Goal: Task Accomplishment & Management: Manage account settings

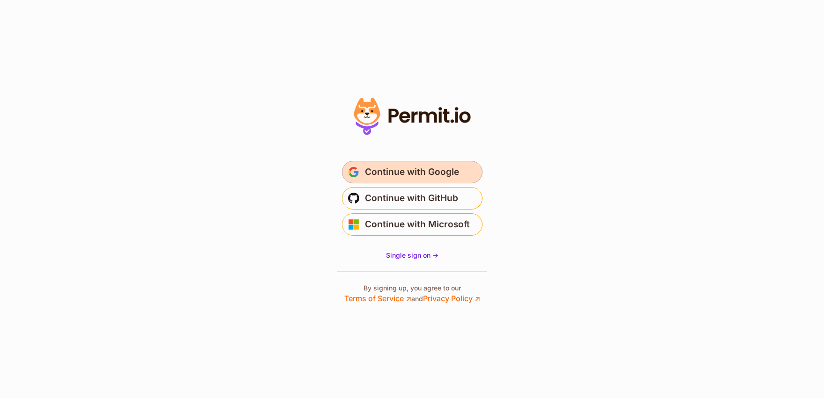
click at [441, 169] on span "Continue with Google" at bounding box center [412, 172] width 94 height 15
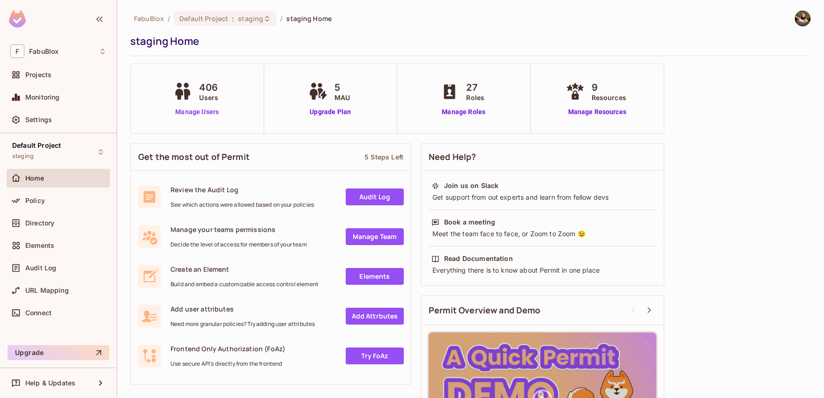
click at [201, 114] on link "Manage Users" at bounding box center [197, 112] width 52 height 10
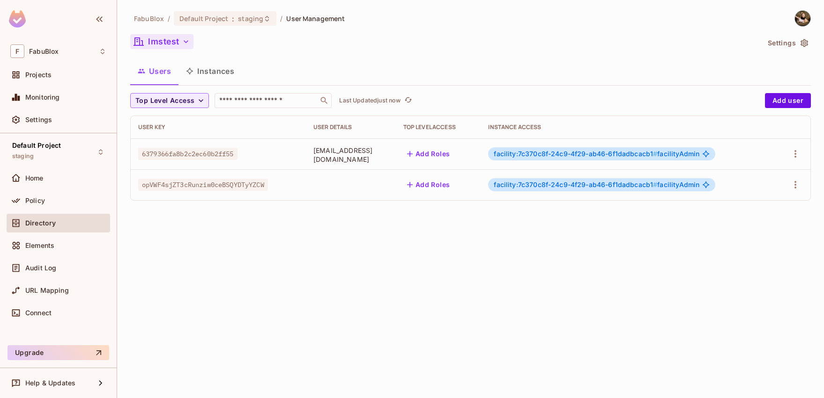
click at [160, 42] on button "lmstest" at bounding box center [161, 41] width 63 height 15
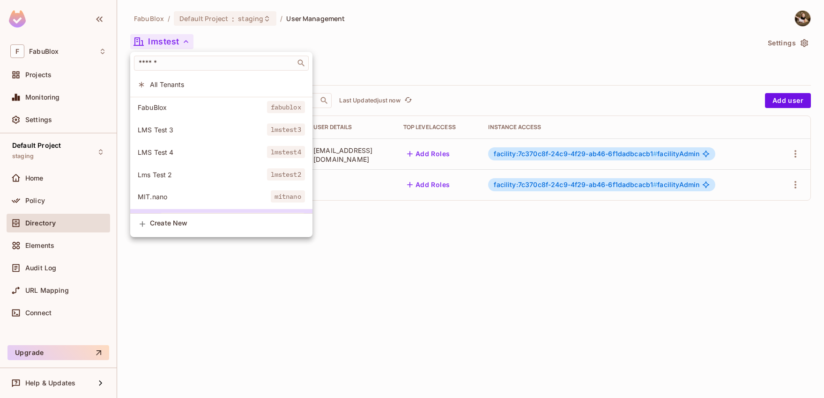
click at [397, 67] on div at bounding box center [412, 199] width 824 height 398
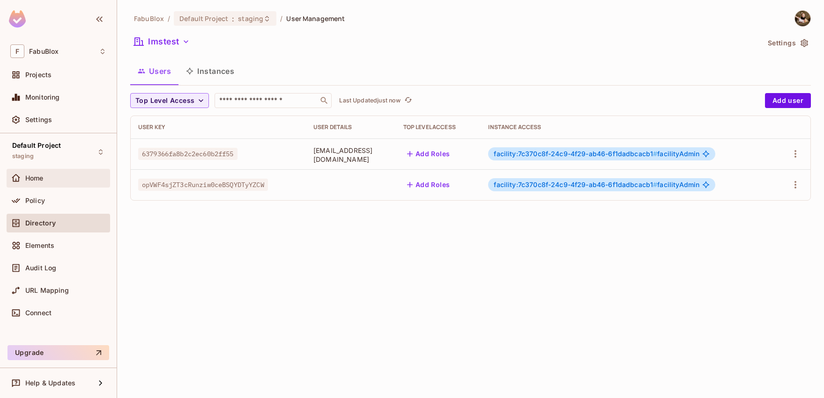
click at [46, 180] on div "Home" at bounding box center [65, 178] width 81 height 7
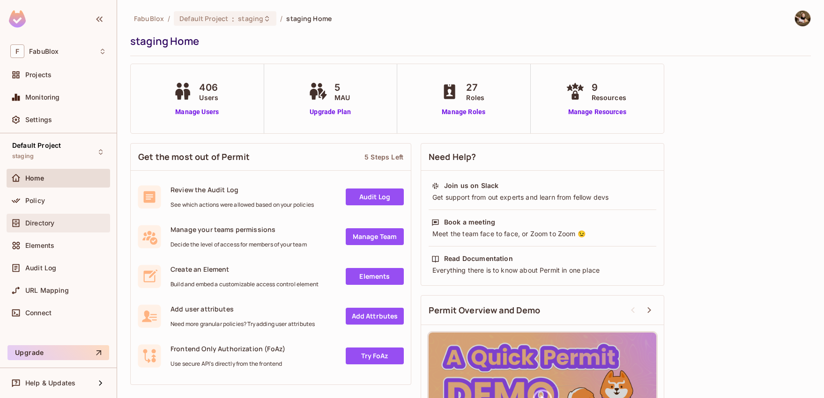
click at [55, 218] on div "Directory" at bounding box center [58, 223] width 96 height 11
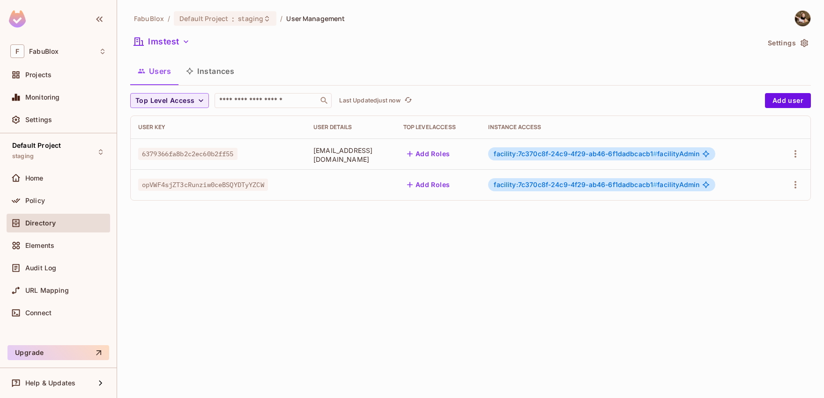
click at [206, 76] on button "Instances" at bounding box center [209, 70] width 63 height 23
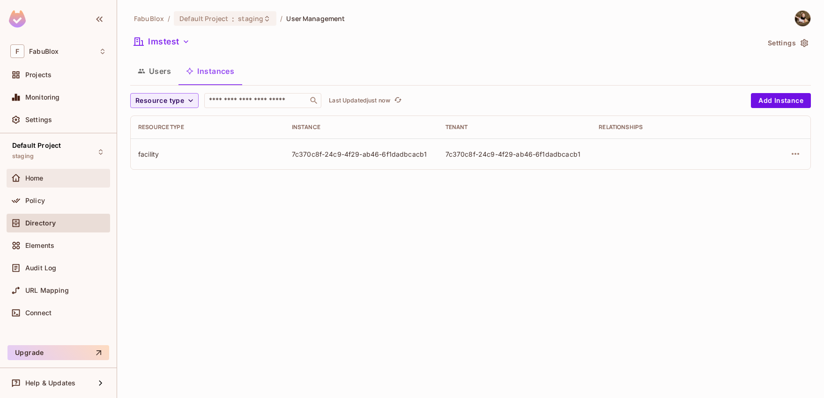
click at [54, 180] on div "Home" at bounding box center [65, 178] width 81 height 7
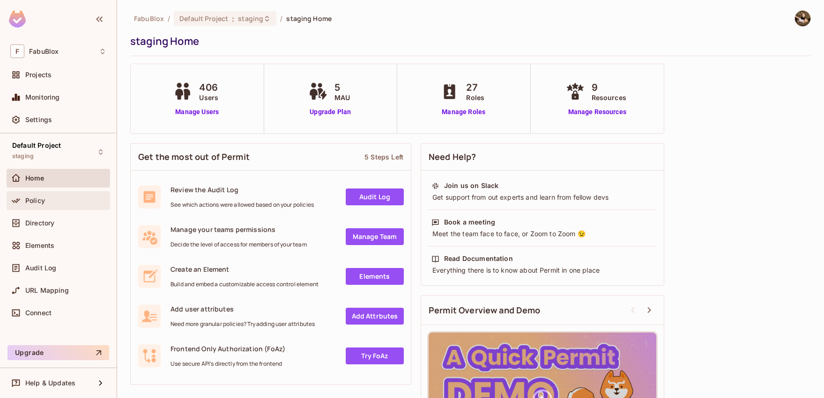
click at [53, 199] on div "Policy" at bounding box center [65, 200] width 81 height 7
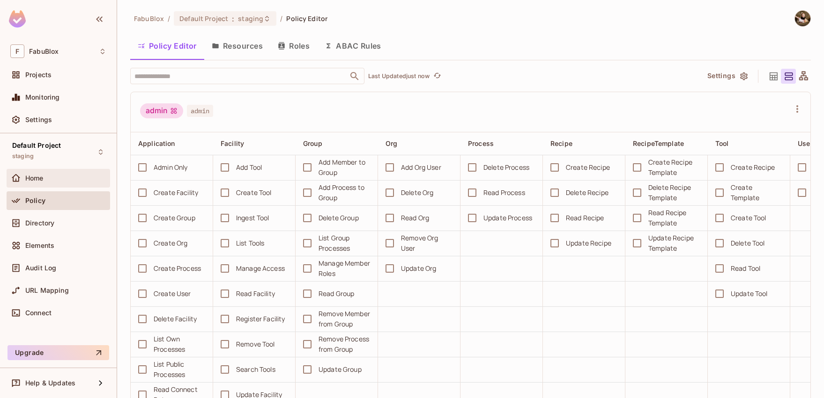
click at [46, 180] on div "Home" at bounding box center [65, 178] width 81 height 7
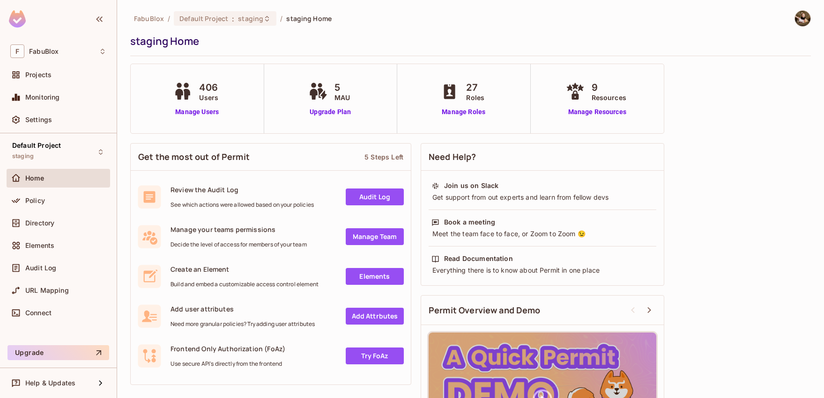
click at [243, 10] on div "FabuBlox / Default Project : staging / staging Home" at bounding box center [230, 18] width 201 height 16
click at [243, 19] on span "staging" at bounding box center [250, 18] width 25 height 9
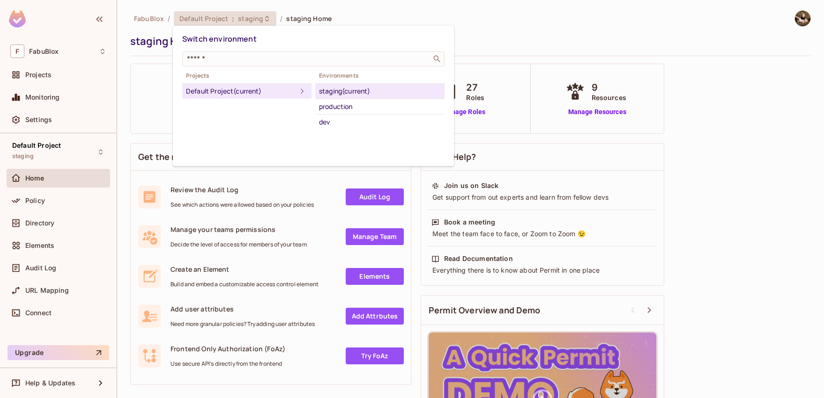
click at [229, 86] on div "Default Project (current)" at bounding box center [241, 91] width 110 height 11
click at [329, 118] on div "dev" at bounding box center [380, 122] width 122 height 11
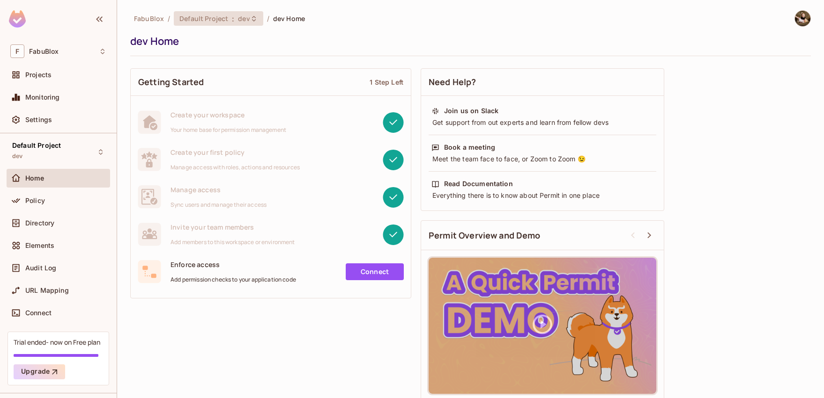
click at [245, 18] on span "dev" at bounding box center [244, 18] width 12 height 9
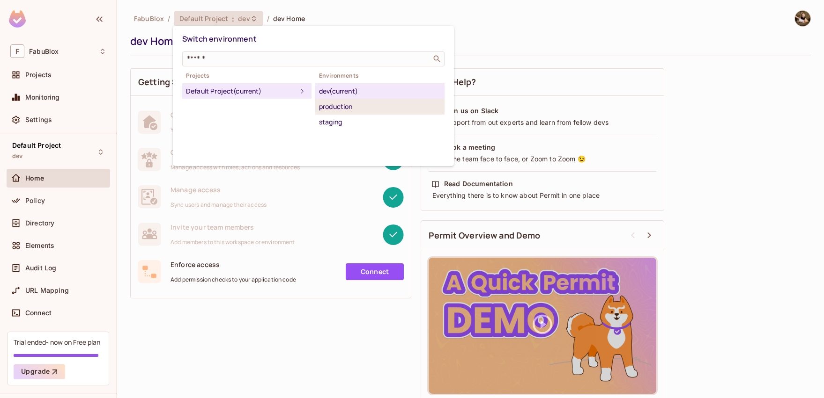
click at [338, 106] on div "production" at bounding box center [380, 106] width 122 height 11
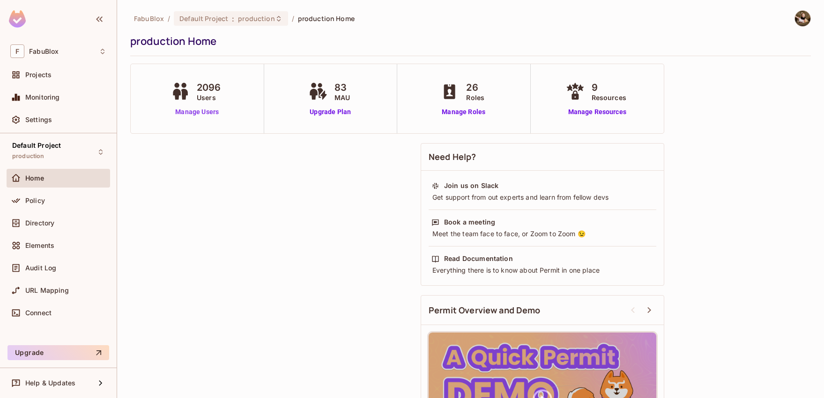
click at [206, 114] on link "Manage Users" at bounding box center [197, 112] width 57 height 10
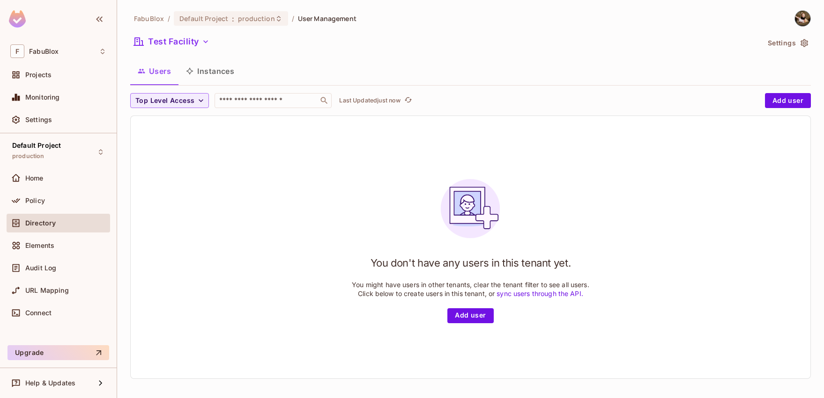
click at [204, 73] on button "Instances" at bounding box center [209, 70] width 63 height 23
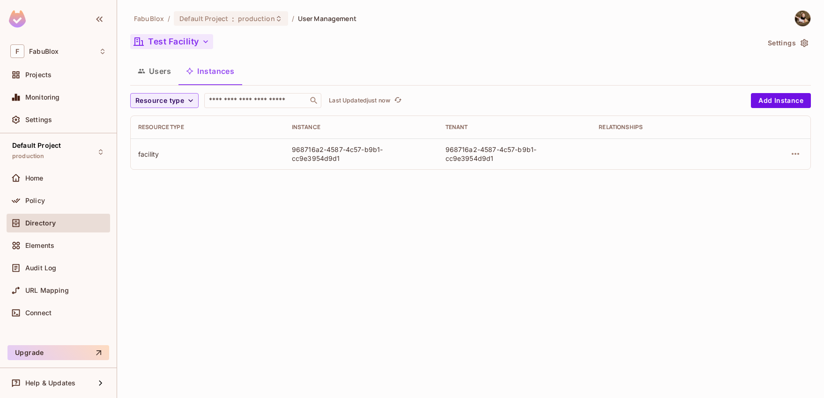
click at [180, 44] on button "Test Facility" at bounding box center [171, 41] width 83 height 15
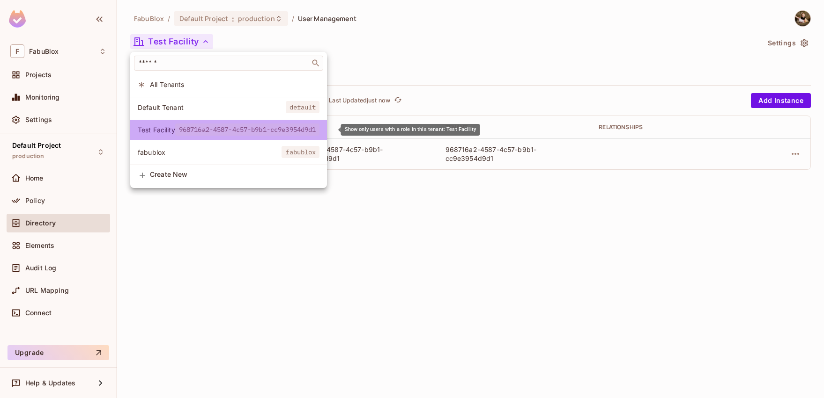
drag, startPoint x: 324, startPoint y: 132, endPoint x: 282, endPoint y: 128, distance: 41.8
click at [282, 128] on span "968716a2-4587-4c57-b9b1-cc9e3954d9d1" at bounding box center [247, 130] width 145 height 12
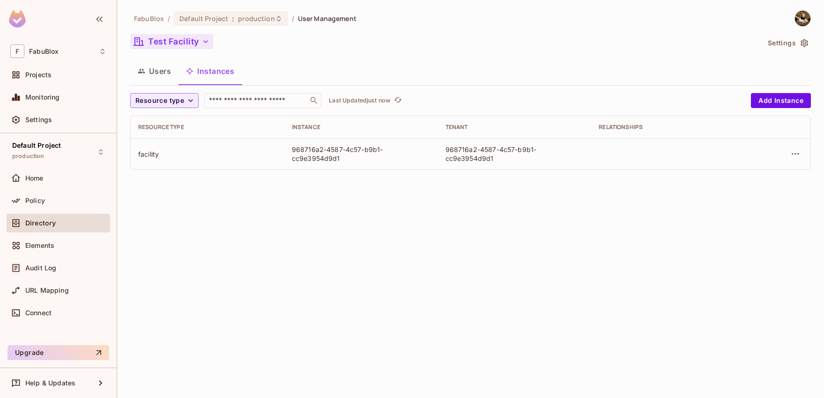
click at [186, 42] on button "Test Facility" at bounding box center [171, 41] width 83 height 15
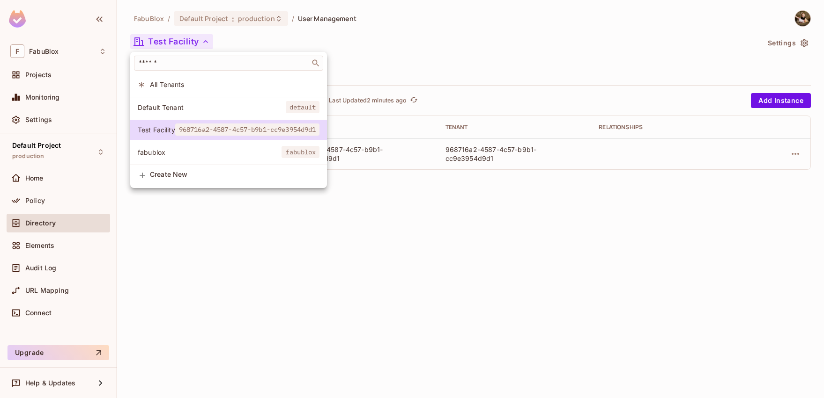
click at [469, 233] on div at bounding box center [412, 199] width 824 height 398
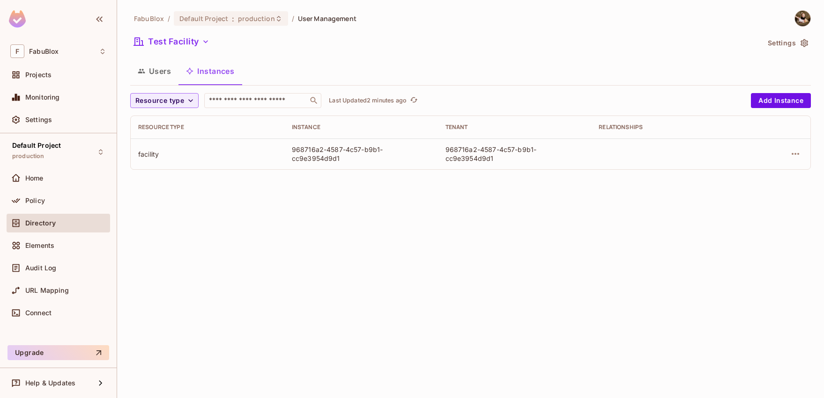
click at [173, 70] on button "Users" at bounding box center [154, 70] width 48 height 23
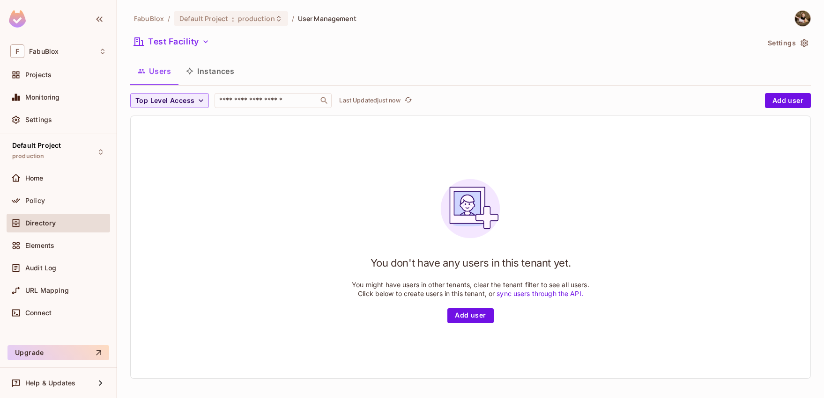
click at [168, 70] on button "Users" at bounding box center [154, 70] width 48 height 23
click at [186, 43] on button "Test Facility" at bounding box center [171, 41] width 83 height 15
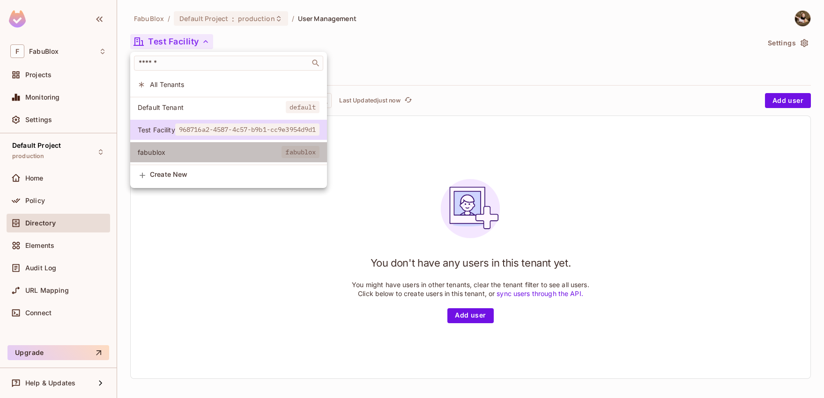
click at [178, 145] on li "fabublox fabublox" at bounding box center [228, 152] width 197 height 20
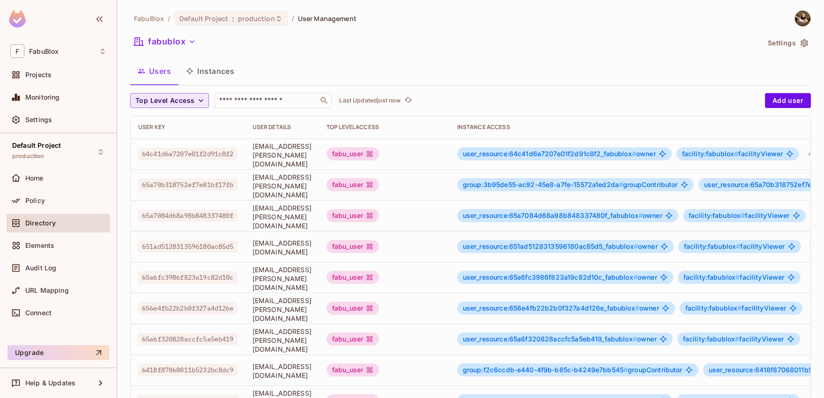
click at [179, 97] on span "Top Level Access" at bounding box center [164, 101] width 59 height 12
click at [182, 73] on div at bounding box center [412, 199] width 824 height 398
click at [165, 35] on button "fabublox" at bounding box center [164, 41] width 69 height 15
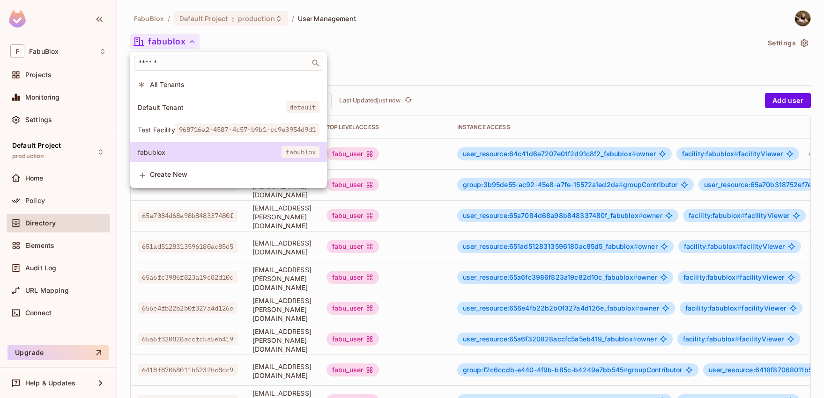
click at [191, 106] on span "Default Tenant" at bounding box center [212, 107] width 148 height 9
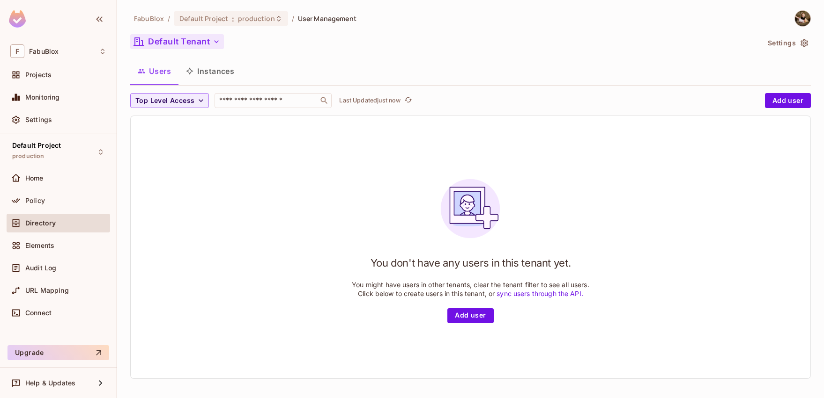
click at [173, 43] on button "Default Tenant" at bounding box center [177, 41] width 94 height 15
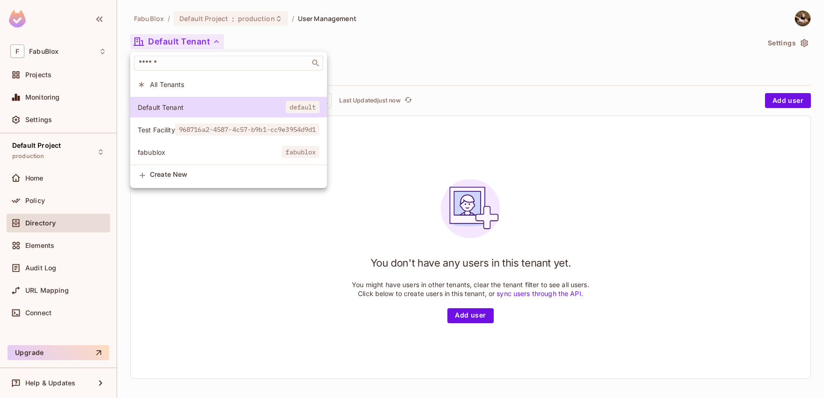
click at [175, 148] on span "fabublox" at bounding box center [210, 152] width 144 height 9
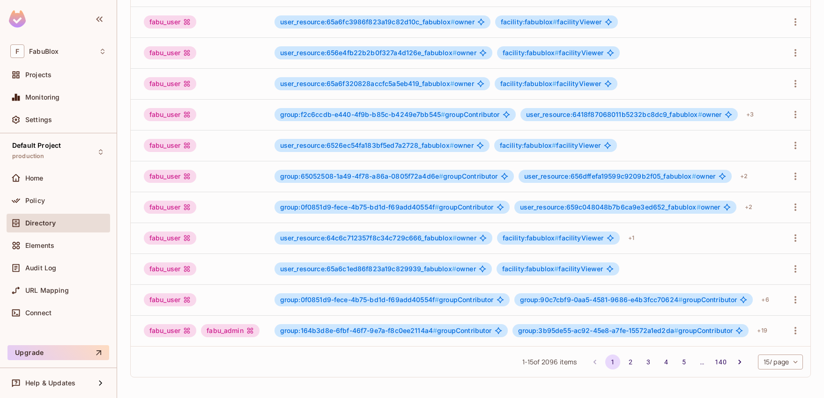
scroll to position [0, 228]
click at [789, 325] on icon "button" at bounding box center [794, 330] width 11 height 11
click at [749, 331] on li "Edit" at bounding box center [747, 335] width 83 height 21
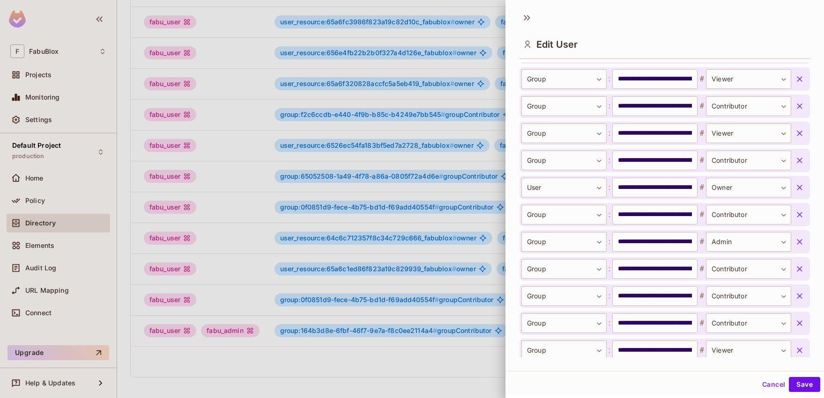
scroll to position [670, 0]
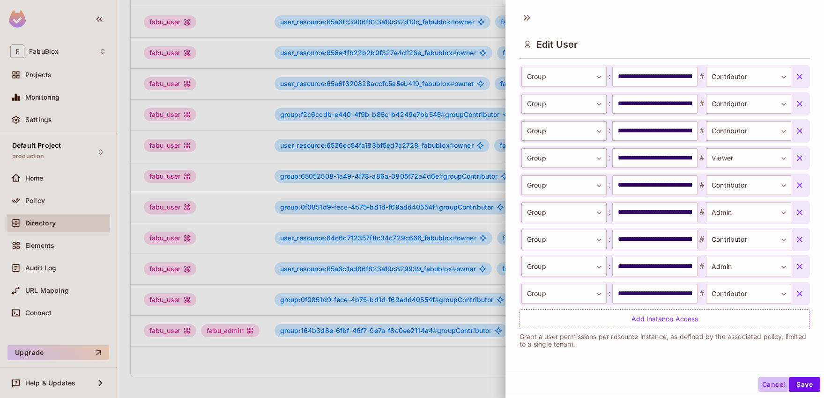
click at [767, 382] on button "Cancel" at bounding box center [773, 384] width 30 height 15
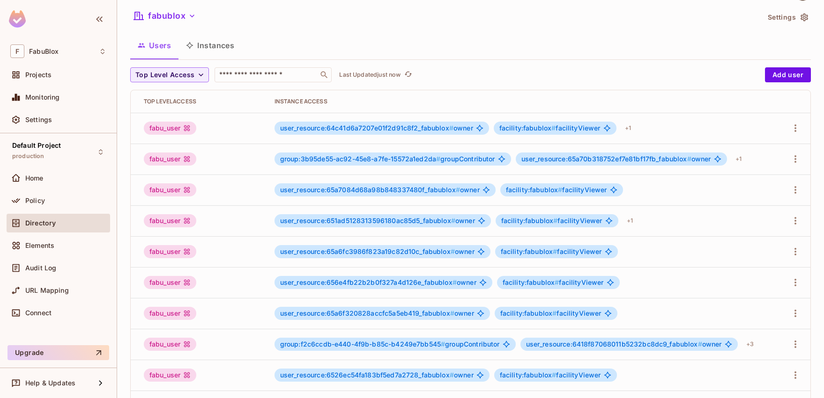
scroll to position [0, 0]
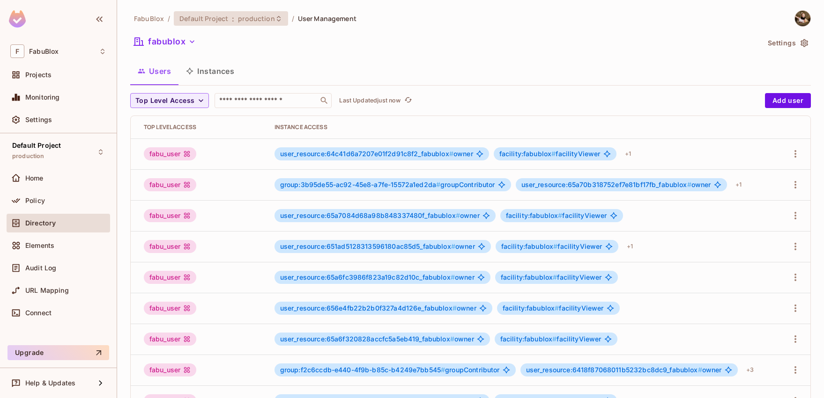
click at [240, 16] on span "production" at bounding box center [256, 18] width 37 height 9
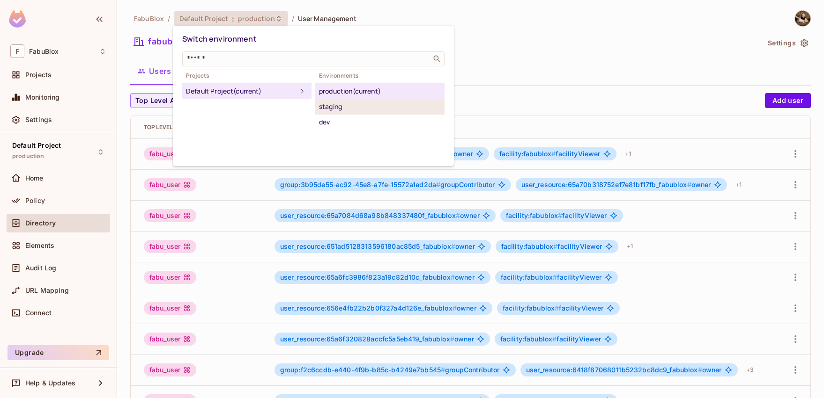
click at [328, 110] on div "staging" at bounding box center [380, 106] width 122 height 11
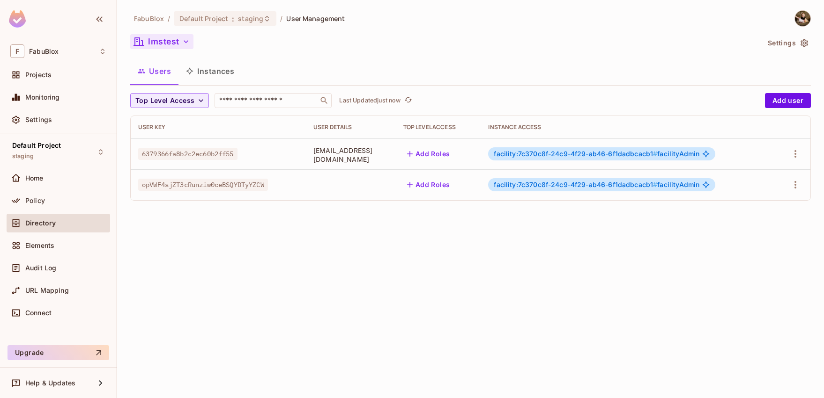
click at [176, 47] on button "lmstest" at bounding box center [161, 41] width 63 height 15
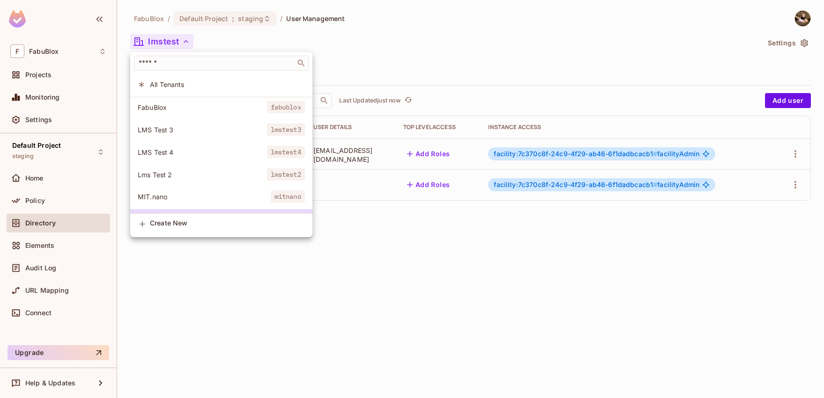
click at [464, 60] on div at bounding box center [412, 199] width 824 height 398
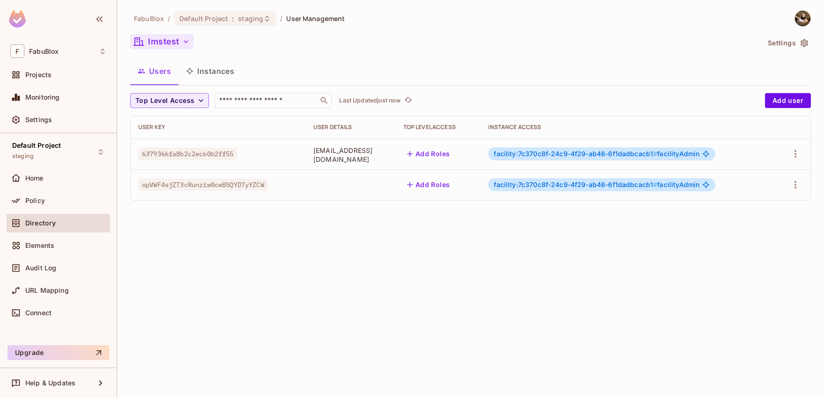
click at [180, 38] on button "lmstest" at bounding box center [161, 41] width 63 height 15
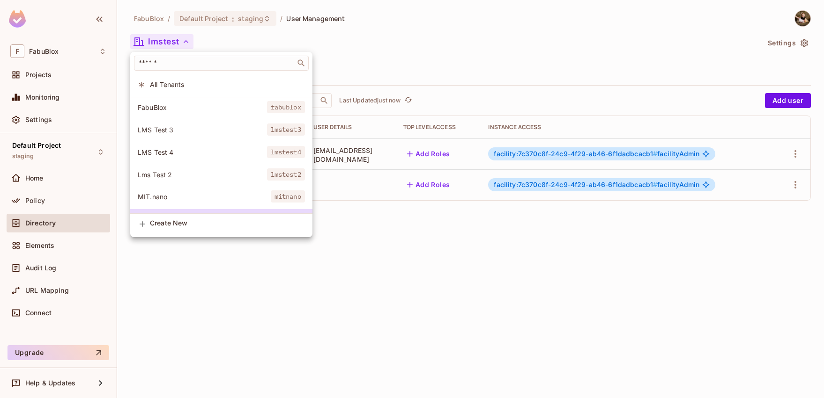
click at [401, 60] on div at bounding box center [412, 199] width 824 height 398
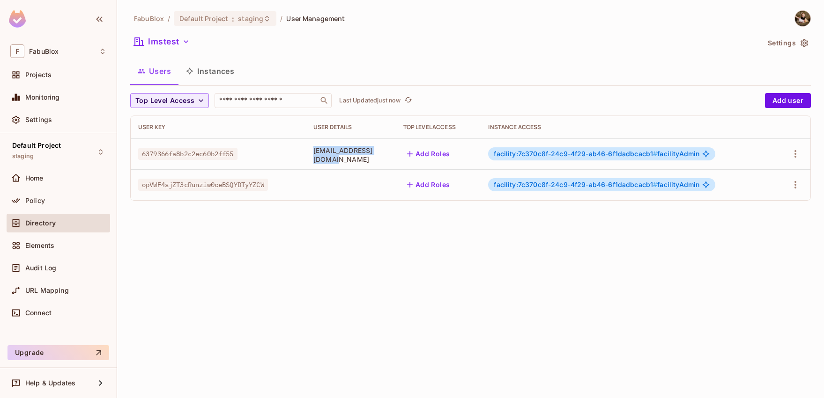
drag, startPoint x: 390, startPoint y: 154, endPoint x: 301, endPoint y: 154, distance: 89.4
click at [301, 154] on tr "6379366fa8b2c2ec60b2ff55 [EMAIL_ADDRESS][DOMAIN_NAME] Add Roles facility:7c370c…" at bounding box center [470, 154] width 679 height 31
copy tr "[EMAIL_ADDRESS][DOMAIN_NAME]"
click at [256, 103] on input "text" at bounding box center [266, 100] width 98 height 9
paste input "**********"
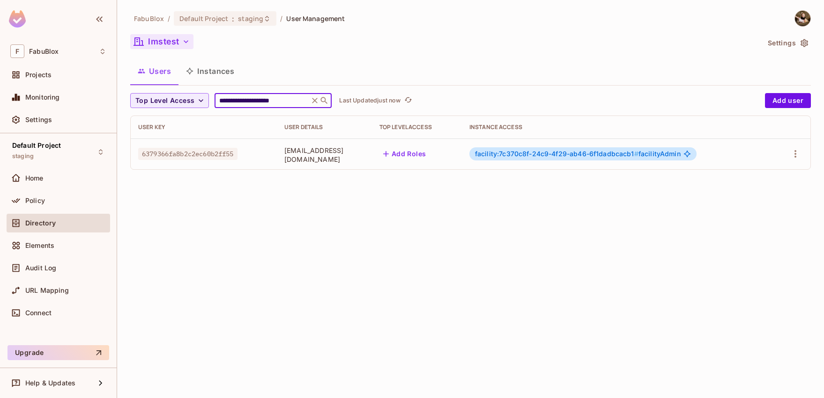
type input "**********"
click at [170, 38] on button "lmstest" at bounding box center [161, 41] width 63 height 15
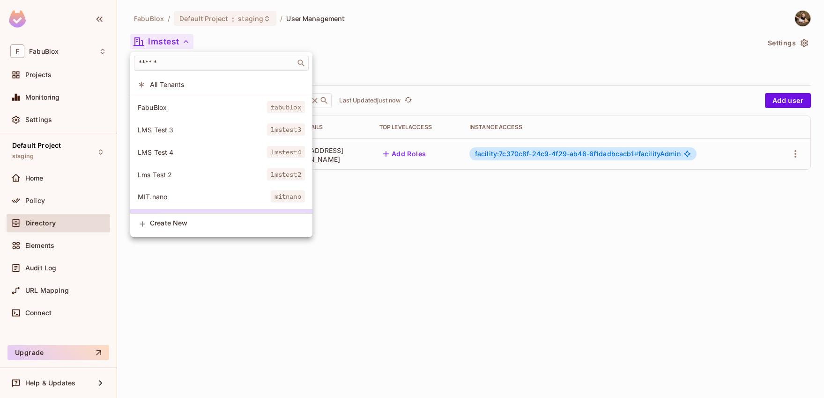
click at [200, 83] on span "All Tenants" at bounding box center [227, 84] width 155 height 9
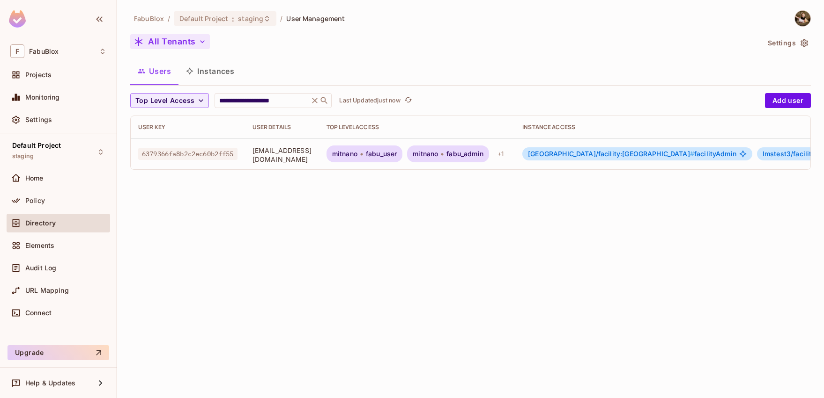
click at [177, 41] on button "All Tenants" at bounding box center [170, 41] width 80 height 15
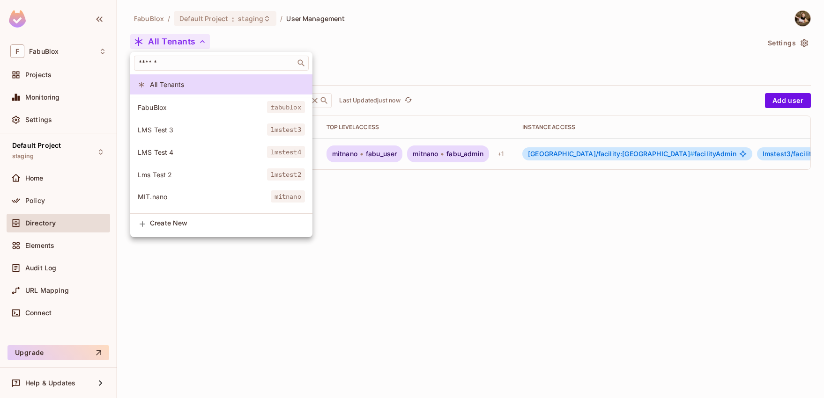
click at [369, 64] on div at bounding box center [412, 199] width 824 height 398
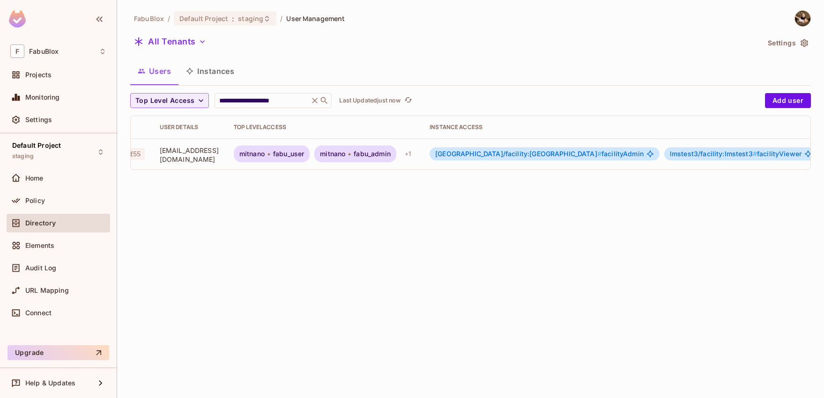
scroll to position [0, 95]
click at [263, 156] on span "mitnano" at bounding box center [249, 153] width 25 height 7
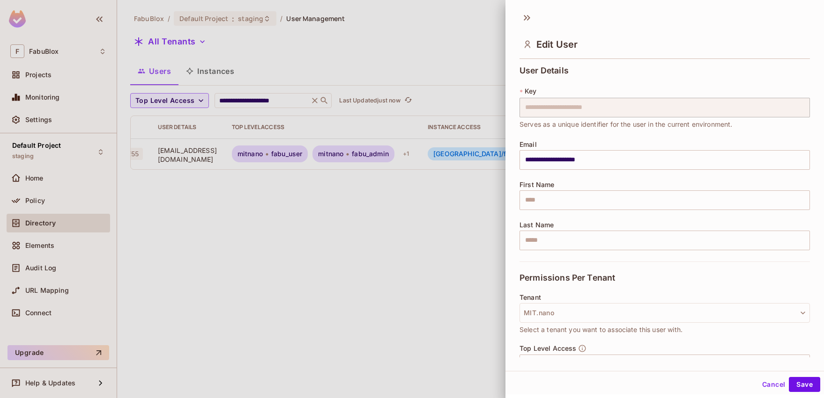
click at [373, 51] on div at bounding box center [412, 199] width 824 height 398
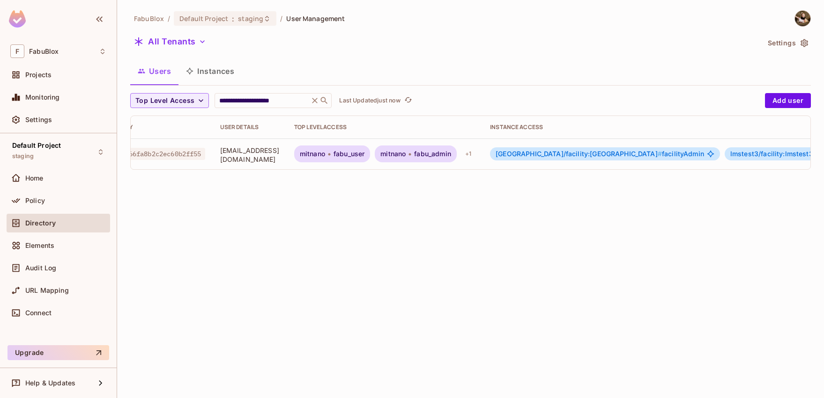
scroll to position [0, 0]
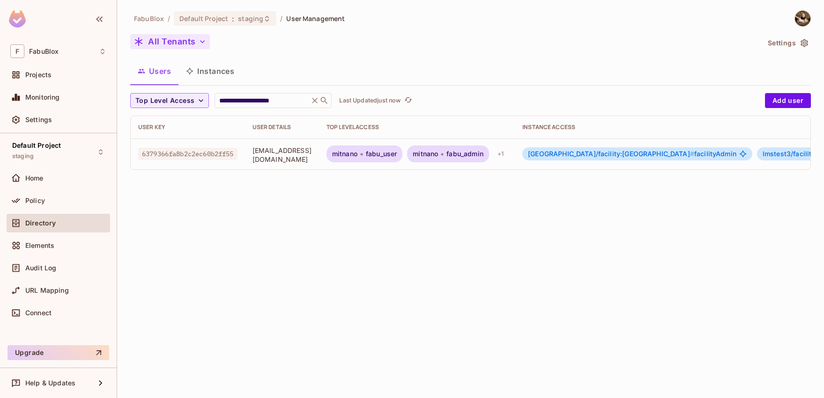
click at [181, 43] on button "All Tenants" at bounding box center [170, 41] width 80 height 15
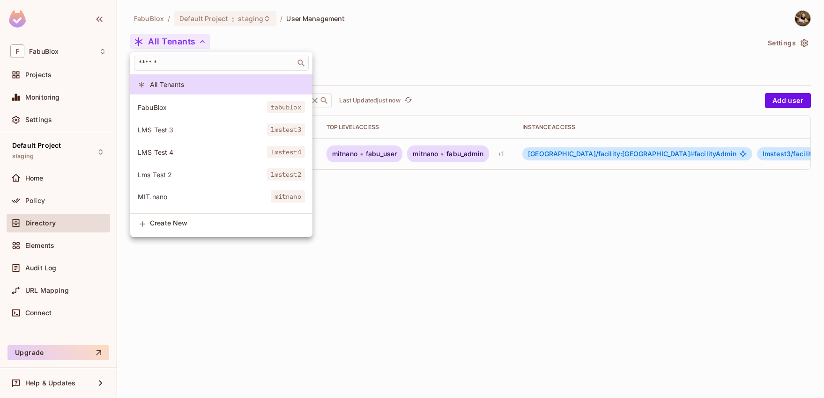
click at [278, 43] on div at bounding box center [412, 199] width 824 height 398
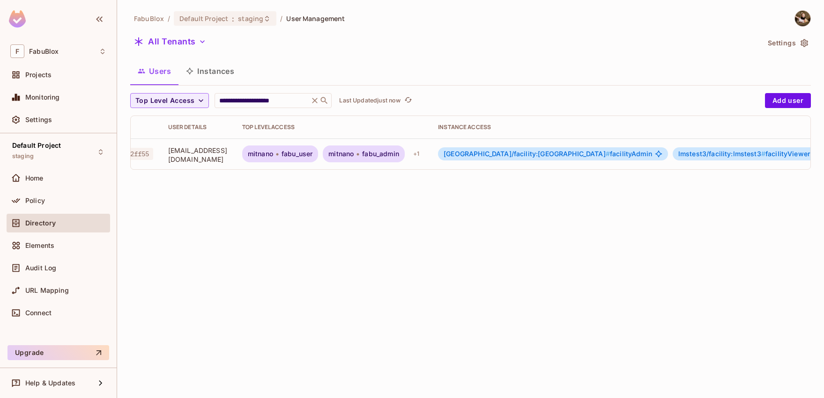
scroll to position [0, 89]
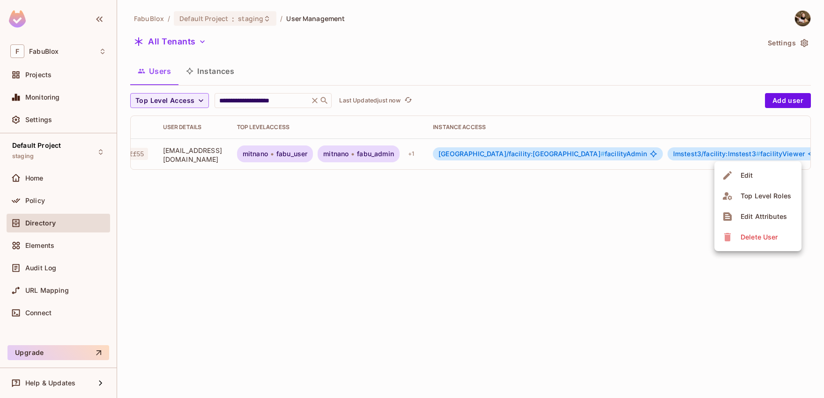
click at [769, 172] on li "Edit" at bounding box center [757, 175] width 87 height 21
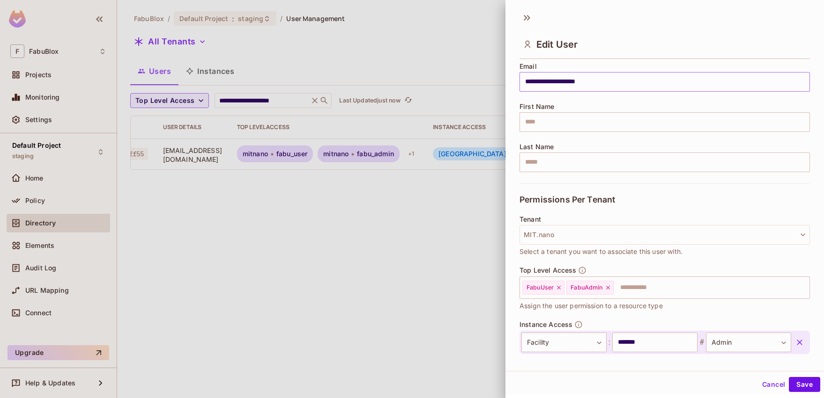
scroll to position [127, 0]
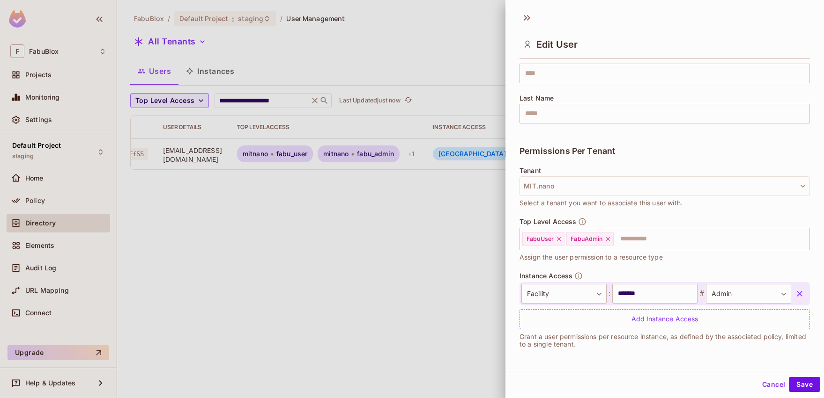
click at [764, 383] on button "Cancel" at bounding box center [773, 384] width 30 height 15
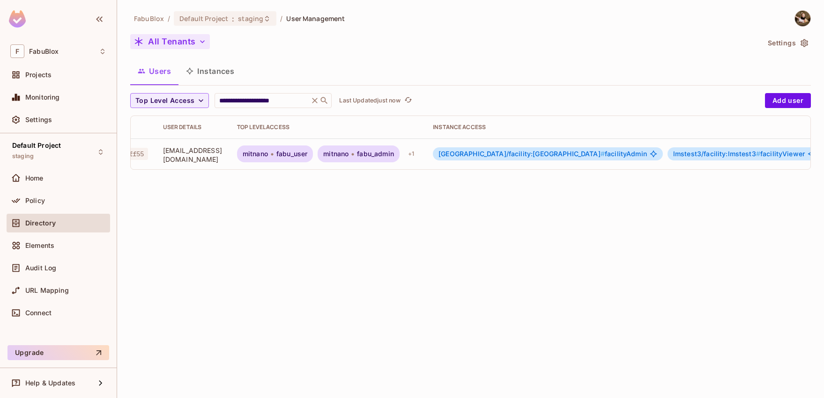
click at [198, 41] on icon "button" at bounding box center [202, 41] width 9 height 9
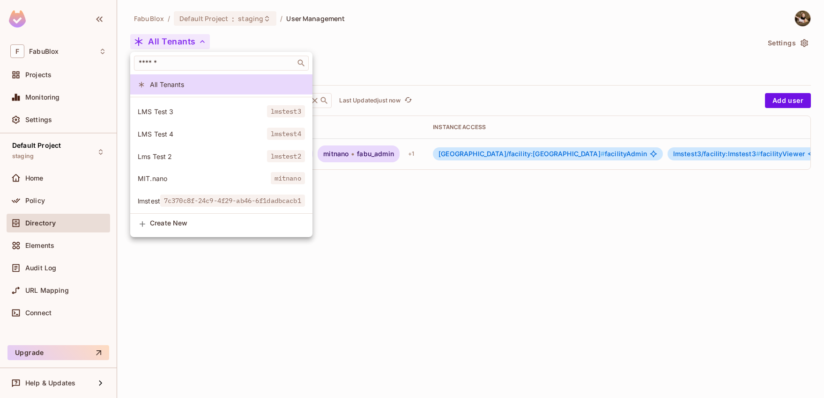
scroll to position [25, 0]
click at [340, 279] on div at bounding box center [412, 199] width 824 height 398
